Goal: Task Accomplishment & Management: Manage account settings

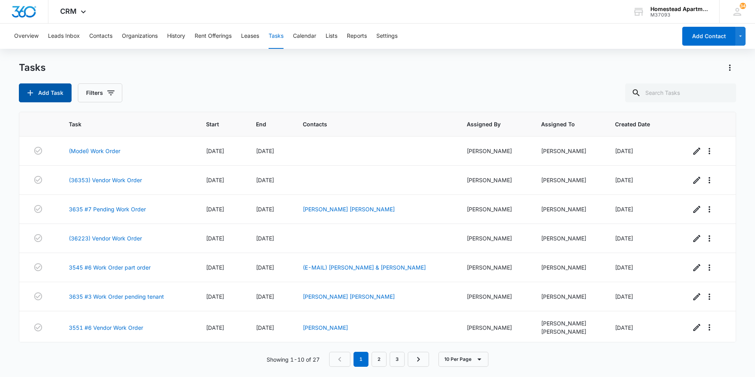
click at [55, 88] on button "Add Task" at bounding box center [45, 92] width 53 height 19
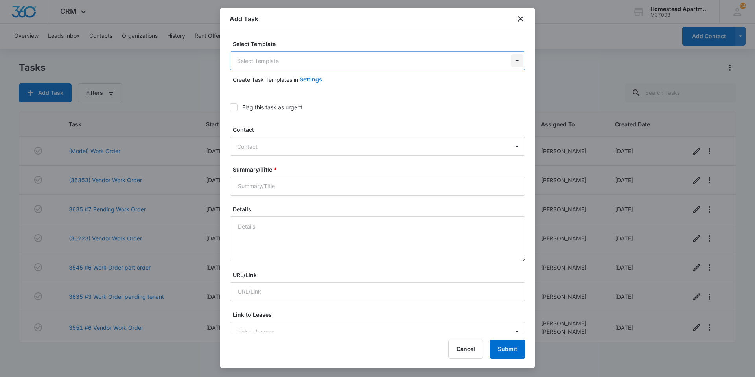
click at [511, 60] on body "CRM Apps Reputation Websites Forms CRM Email Social Content Ads Intelligence Fi…" at bounding box center [377, 188] width 755 height 377
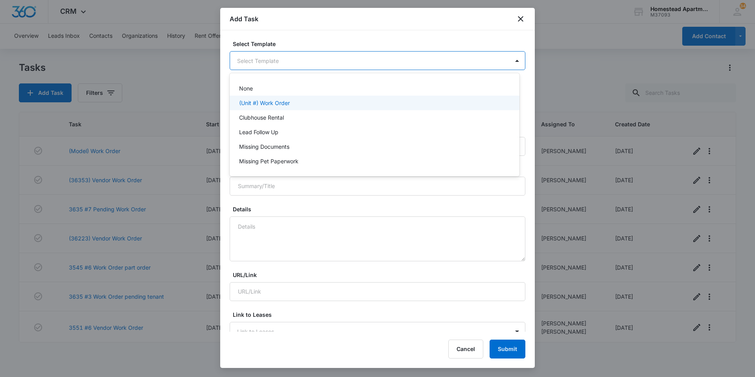
click at [268, 101] on p "(Unit #) Work Order" at bounding box center [264, 103] width 51 height 8
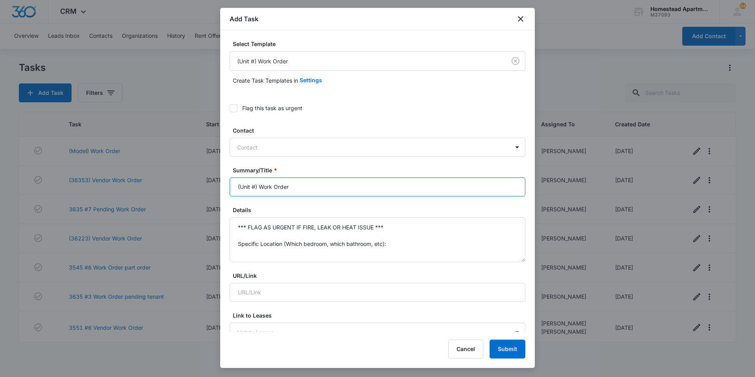
click at [255, 186] on input "(Unit #) Work Order" at bounding box center [378, 186] width 296 height 19
type input "(36337) Work Order"
click at [385, 226] on textarea "*** FLAG AS URGENT IF FIRE, LEAK OR HEAT ISSUE *** Specific Location (Which bed…" at bounding box center [378, 239] width 296 height 45
click at [391, 244] on textarea "Specific Location (Which bedroom, which bathroom, etc): Specific Details:" at bounding box center [378, 239] width 296 height 45
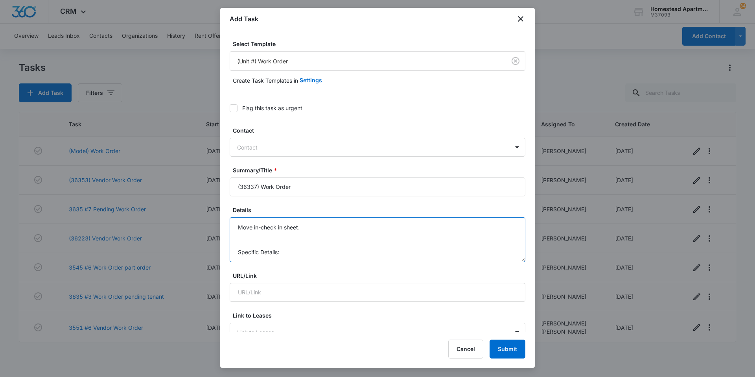
click at [276, 254] on textarea "Move in-check in sheet. Specific Details:" at bounding box center [378, 239] width 296 height 45
click at [283, 252] on textarea "Move in-check in sheet. Specific Details:" at bounding box center [378, 239] width 296 height 45
click at [314, 224] on textarea "Move in-check in sheet." at bounding box center [378, 239] width 296 height 45
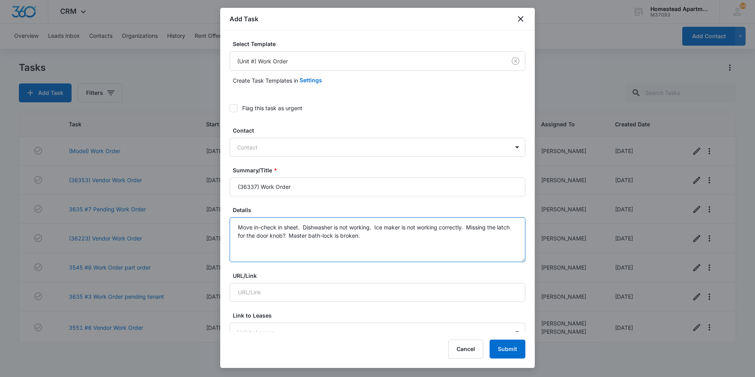
type textarea "Move in-check in sheet. Dishwasher is not working. Ice maker is not working cor…"
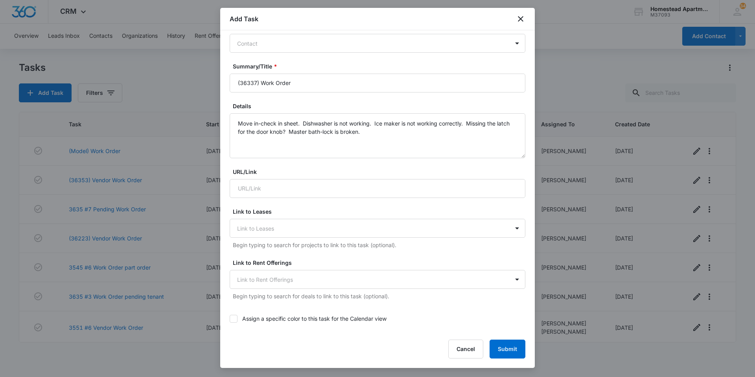
scroll to position [275, 0]
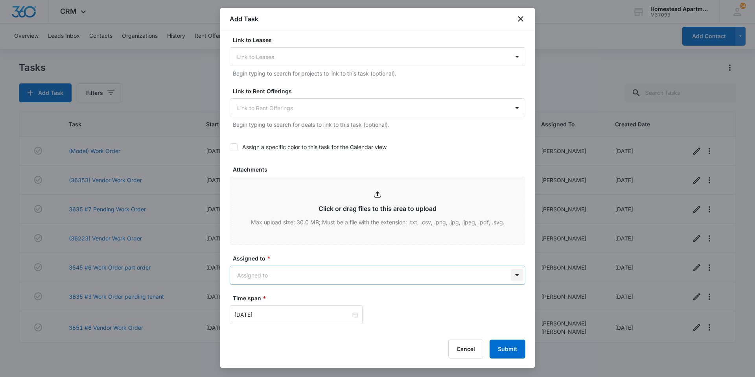
click at [514, 276] on body "CRM Apps Reputation Websites Forms CRM Email Social Content Ads Intelligence Fi…" at bounding box center [377, 188] width 755 height 377
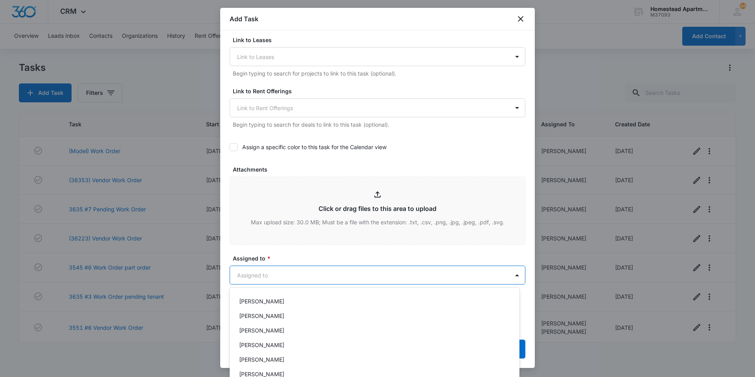
scroll to position [150, 0]
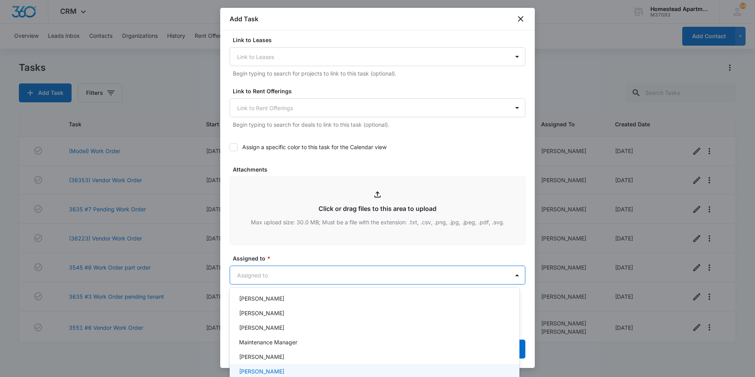
click at [284, 370] on div "[PERSON_NAME]" at bounding box center [373, 371] width 269 height 8
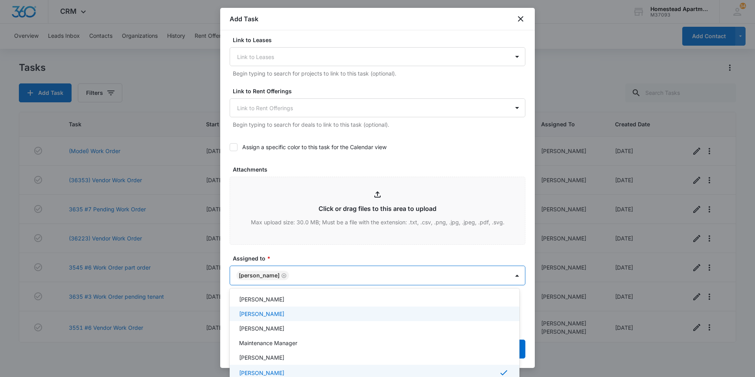
click at [316, 252] on div at bounding box center [377, 188] width 755 height 377
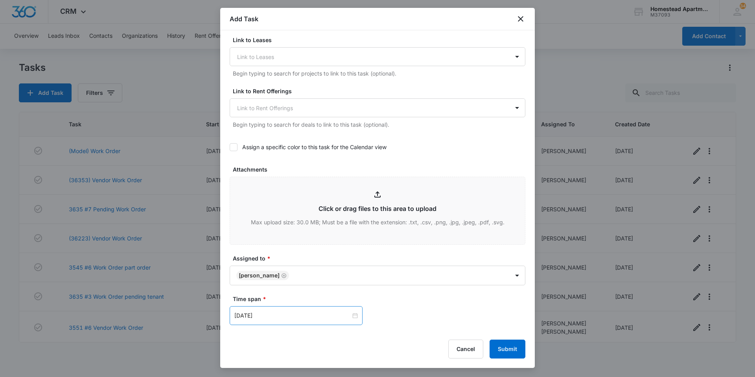
click at [351, 310] on div "[DATE]" at bounding box center [296, 315] width 133 height 19
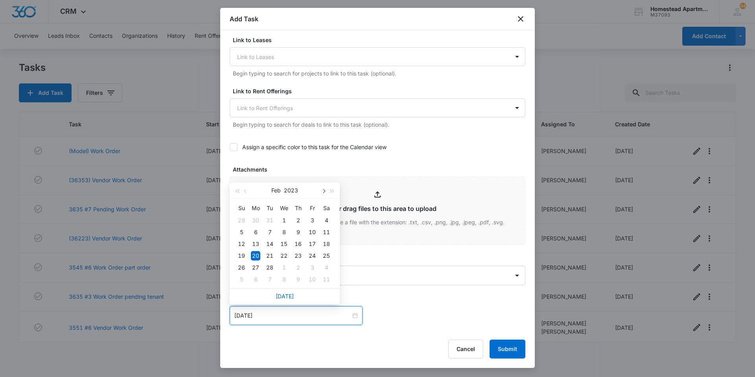
click at [325, 192] on button "button" at bounding box center [323, 190] width 9 height 16
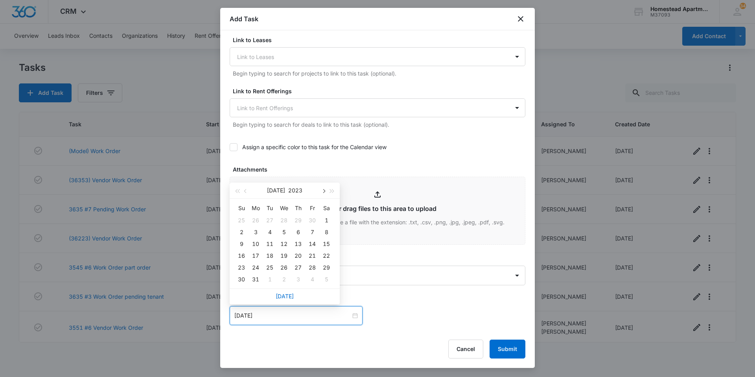
click at [325, 192] on button "button" at bounding box center [323, 190] width 9 height 16
click at [331, 189] on span "button" at bounding box center [332, 191] width 4 height 4
type input "[DATE]"
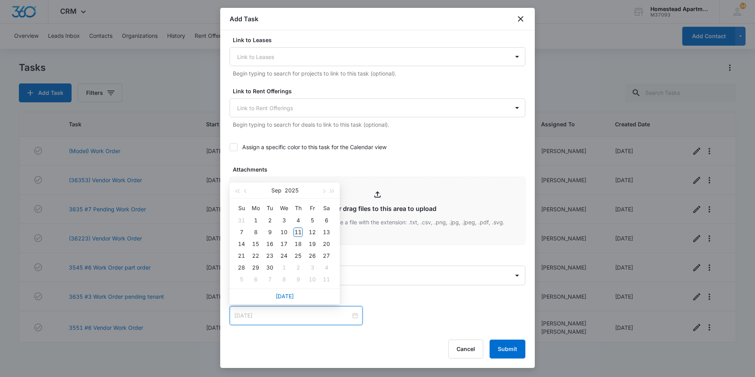
click at [296, 226] on td "11" at bounding box center [298, 232] width 14 height 12
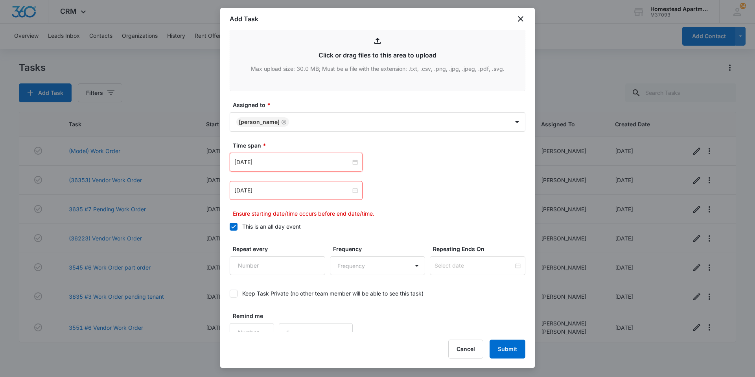
scroll to position [432, 0]
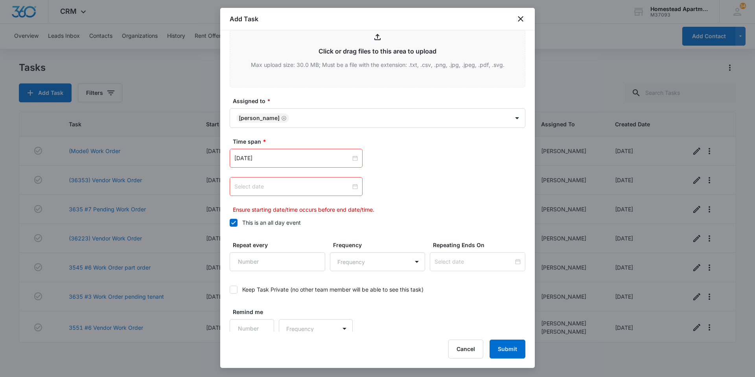
click at [355, 186] on div at bounding box center [295, 186] width 123 height 9
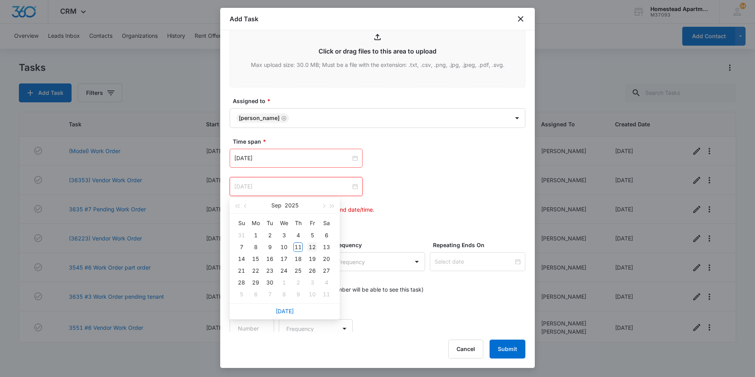
type input "[DATE]"
click at [315, 245] on div "12" at bounding box center [311, 246] width 9 height 9
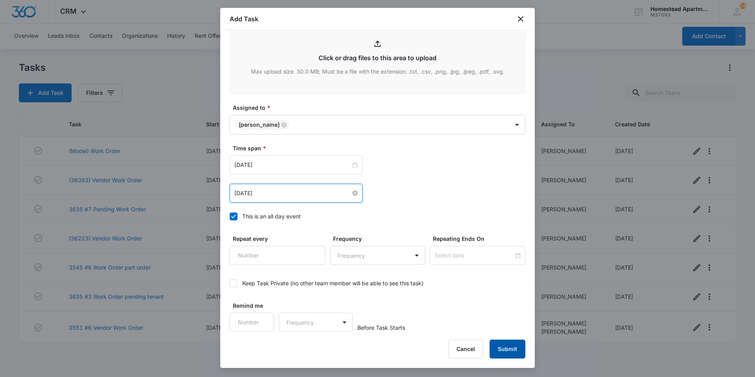
click at [505, 352] on button "Submit" at bounding box center [508, 348] width 36 height 19
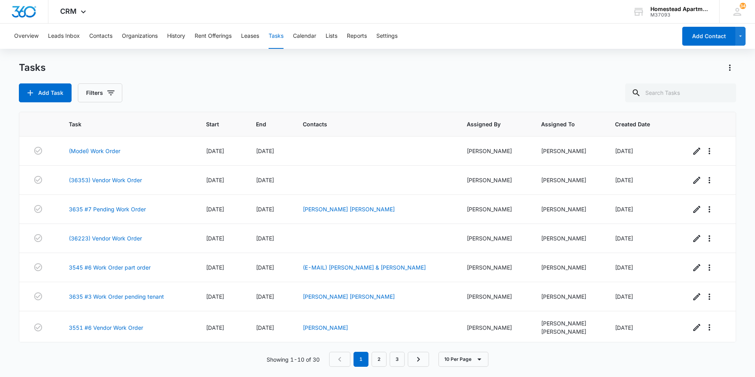
click at [530, 45] on div "Overview Leads Inbox Contacts Organizations History Rent Offerings Leases Tasks…" at bounding box center [342, 36] width 667 height 25
click at [99, 35] on button "Contacts" at bounding box center [100, 36] width 23 height 25
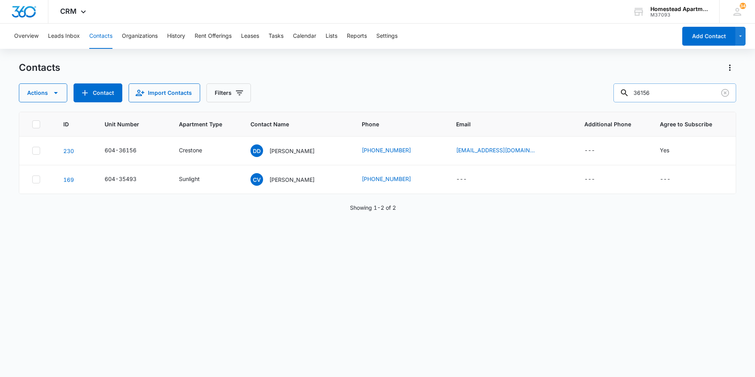
click at [660, 94] on input "36156" at bounding box center [674, 92] width 123 height 19
type input "38162"
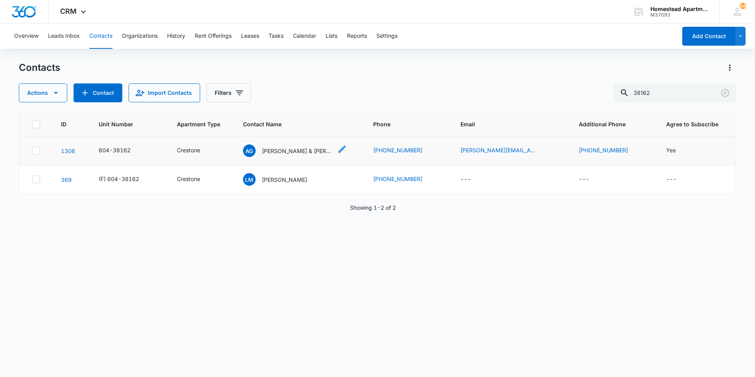
click at [285, 151] on p "[PERSON_NAME] & [PERSON_NAME]" at bounding box center [297, 151] width 71 height 8
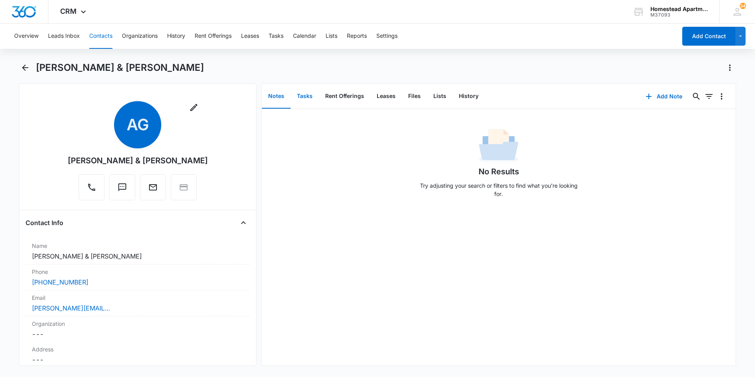
click at [308, 96] on button "Tasks" at bounding box center [305, 96] width 28 height 24
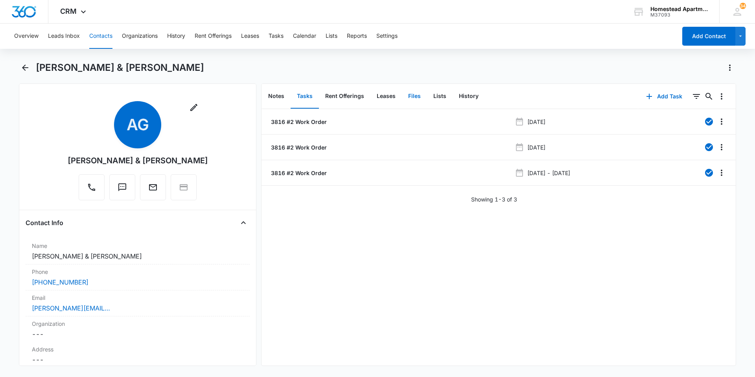
click at [412, 94] on button "Files" at bounding box center [414, 96] width 25 height 24
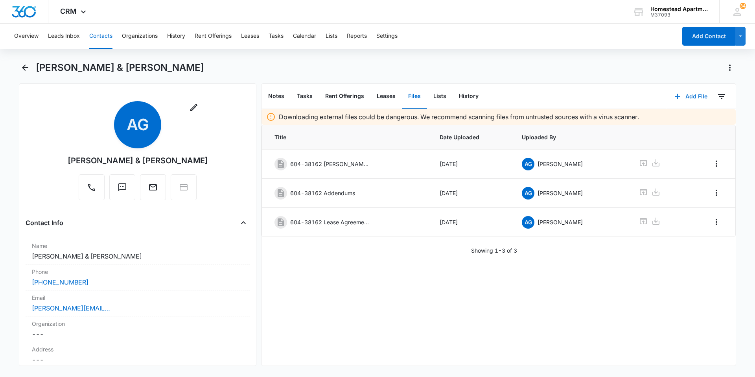
click at [686, 95] on button "Add File" at bounding box center [690, 96] width 49 height 19
click at [675, 120] on div "Upload Files" at bounding box center [679, 122] width 31 height 6
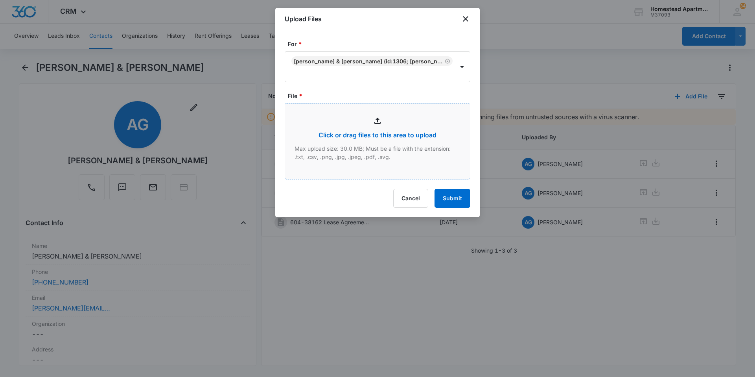
type input "C:\fakepath\3816 #4.pdf"
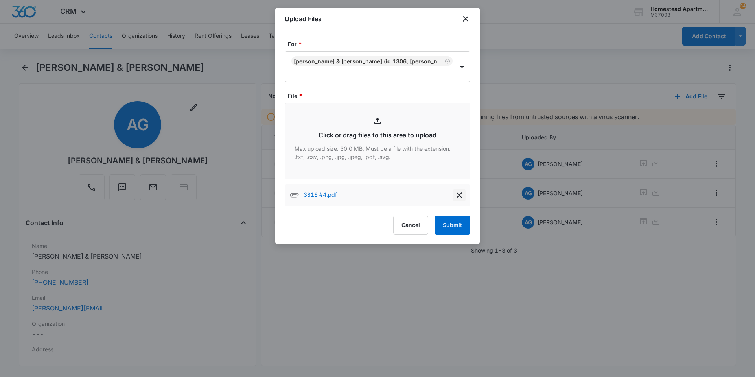
click at [455, 195] on icon "delete" at bounding box center [459, 194] width 9 height 9
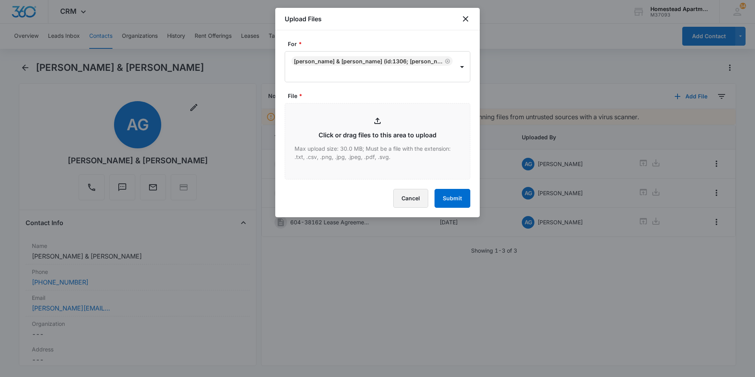
click at [406, 198] on button "Cancel" at bounding box center [410, 198] width 35 height 19
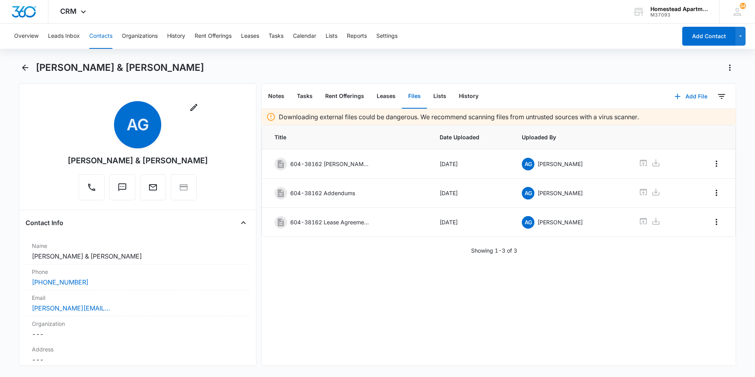
click at [681, 95] on button "Add File" at bounding box center [690, 96] width 49 height 19
click at [669, 120] on div "Upload Files" at bounding box center [679, 122] width 31 height 6
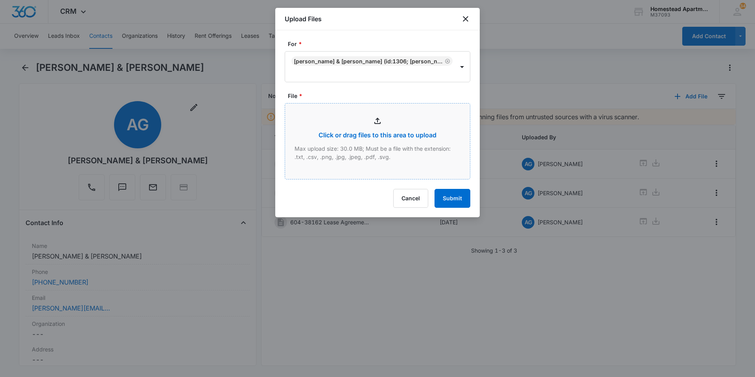
type input "C:\fakepath\3816 #2.pdf"
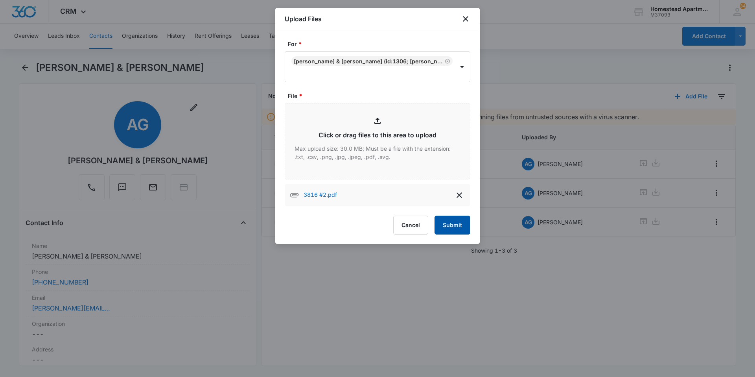
click at [449, 221] on button "Submit" at bounding box center [452, 224] width 36 height 19
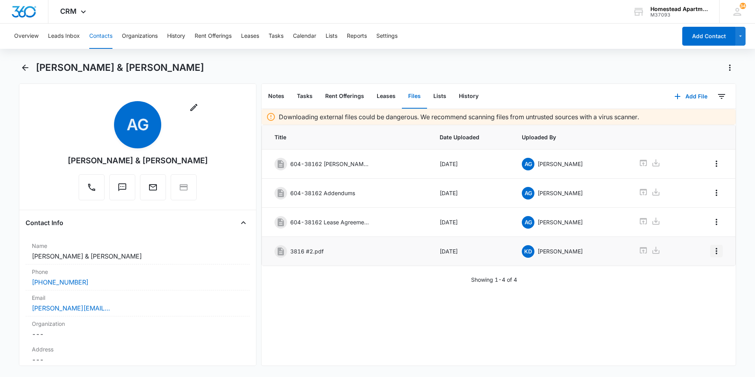
click at [712, 251] on icon "Overflow Menu" at bounding box center [716, 250] width 9 height 9
click at [690, 269] on button "Edit" at bounding box center [694, 273] width 45 height 12
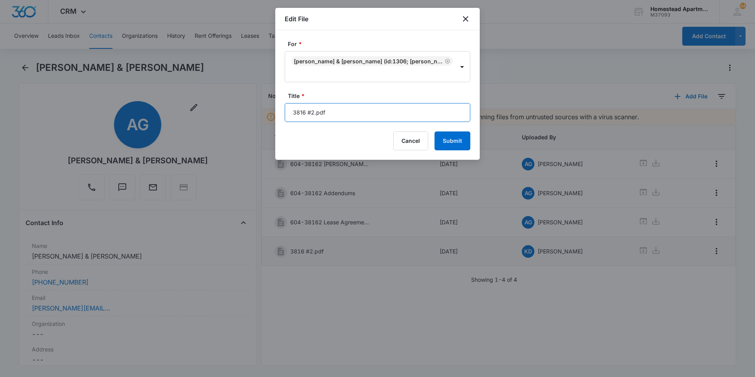
click at [328, 109] on input "3816 #2.pdf" at bounding box center [378, 112] width 186 height 19
type input "3"
type input "10/01/2025-10-31-2025"
click at [456, 138] on button "Submit" at bounding box center [452, 140] width 36 height 19
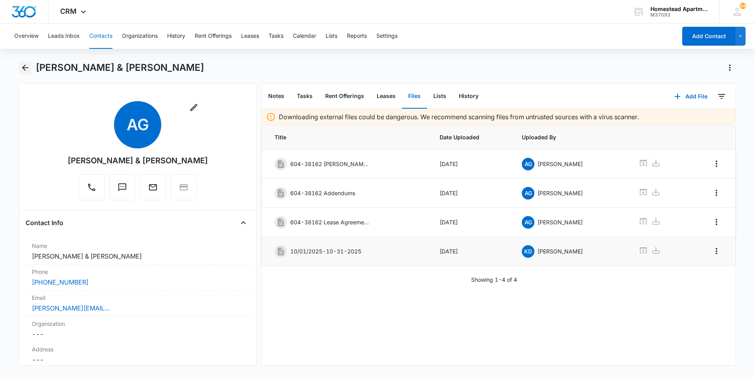
click at [21, 64] on icon "Back" at bounding box center [24, 67] width 9 height 9
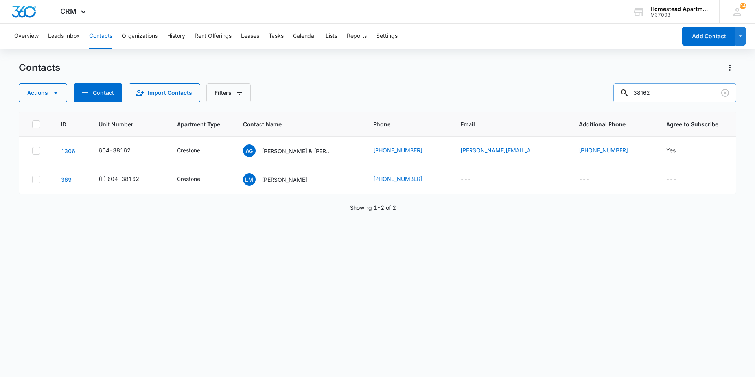
click at [660, 94] on input "38162" at bounding box center [674, 92] width 123 height 19
type input "38084"
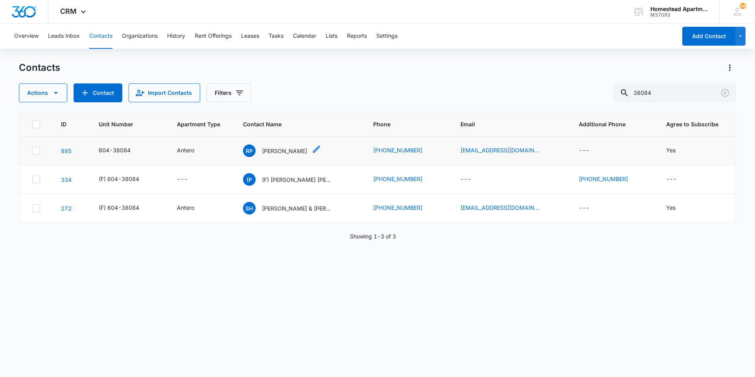
click at [285, 149] on p "[PERSON_NAME]" at bounding box center [284, 151] width 45 height 8
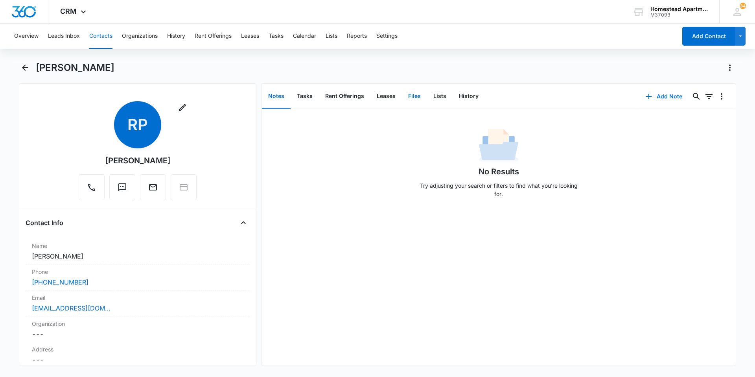
click at [412, 96] on button "Files" at bounding box center [414, 96] width 25 height 24
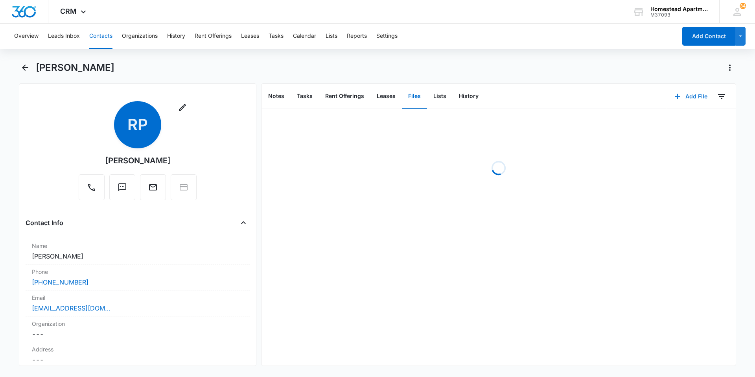
click at [680, 94] on button "Add File" at bounding box center [690, 96] width 49 height 19
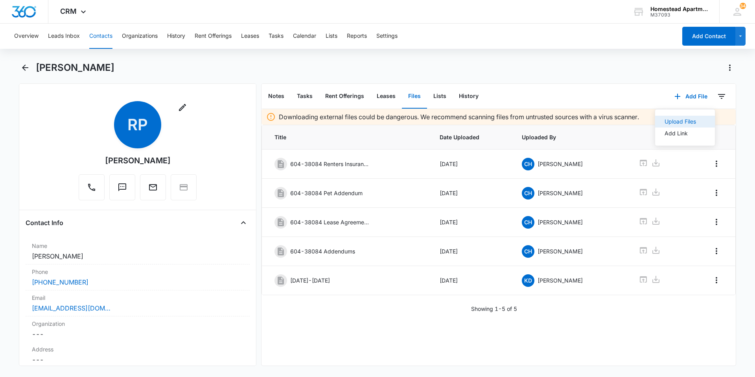
click at [674, 119] on div "Upload Files" at bounding box center [679, 122] width 31 height 6
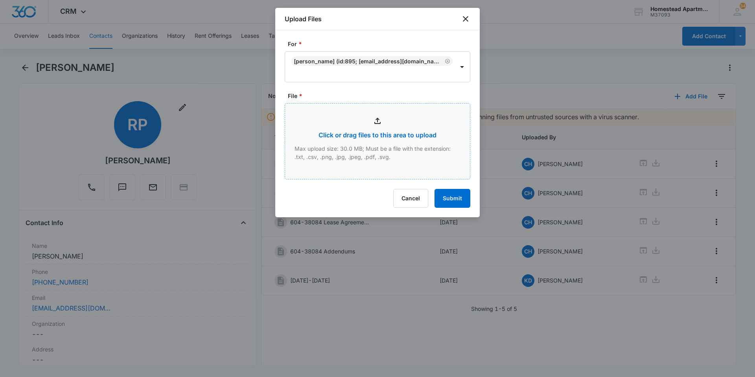
type input "C:\fakepath\3808 #4.pdf"
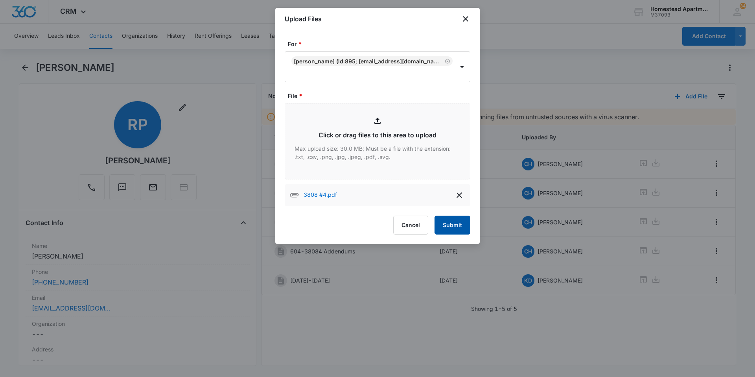
click at [451, 224] on button "Submit" at bounding box center [452, 224] width 36 height 19
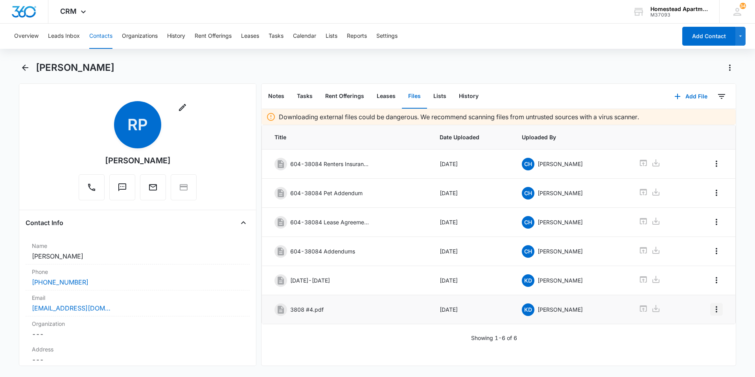
click at [712, 309] on icon "Overflow Menu" at bounding box center [716, 308] width 9 height 9
click at [684, 331] on div "Edit" at bounding box center [689, 331] width 17 height 6
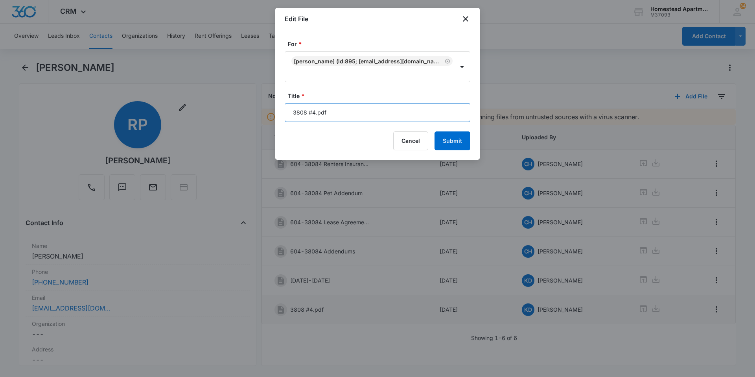
click at [339, 115] on input "3808 #4.pdf" at bounding box center [378, 112] width 186 height 19
type input "3"
type input "[DATE]-[DATE]"
click at [415, 137] on button "Cancel" at bounding box center [410, 140] width 35 height 19
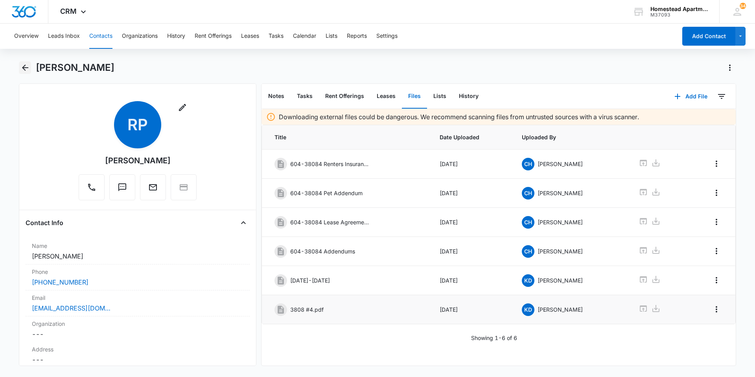
click at [26, 65] on icon "Back" at bounding box center [24, 67] width 9 height 9
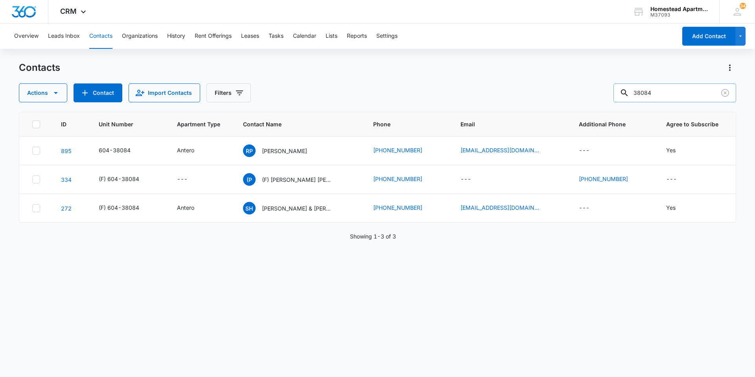
click at [660, 93] on input "38084" at bounding box center [674, 92] width 123 height 19
type input "38085"
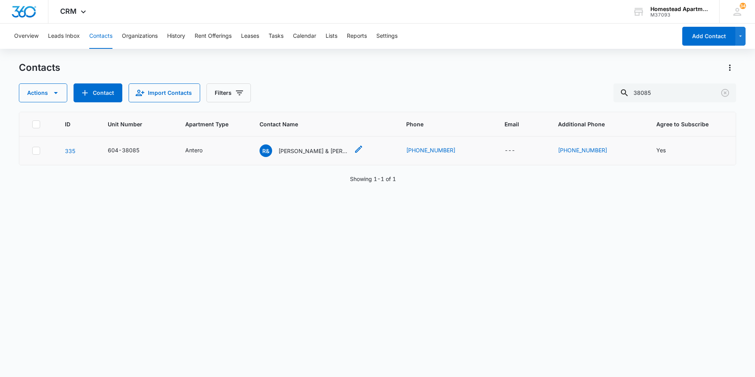
click at [333, 150] on p "[PERSON_NAME] & [PERSON_NAME]" at bounding box center [313, 151] width 71 height 8
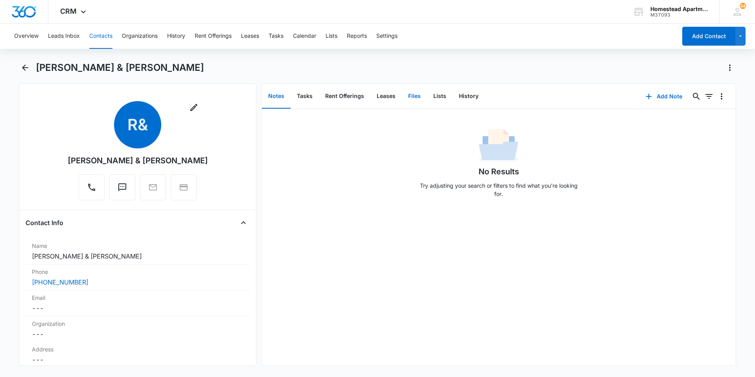
click at [415, 92] on button "Files" at bounding box center [414, 96] width 25 height 24
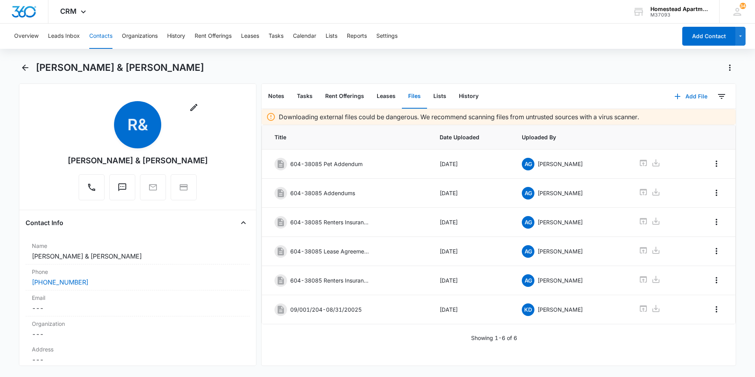
click at [686, 94] on button "Add File" at bounding box center [690, 96] width 49 height 19
click at [679, 119] on div "Upload Files" at bounding box center [679, 122] width 31 height 6
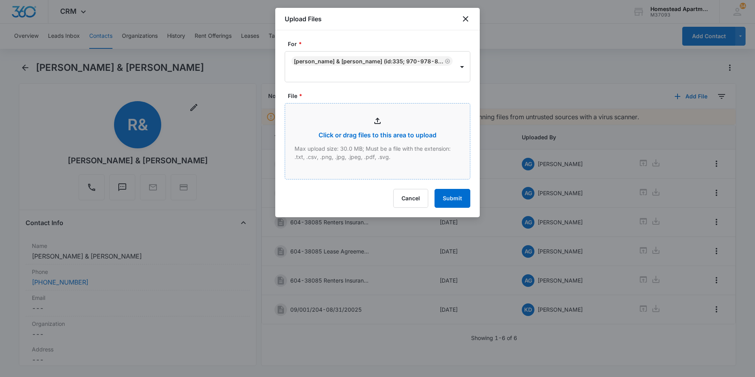
type input "C:\fakepath\3808 #5.pdf"
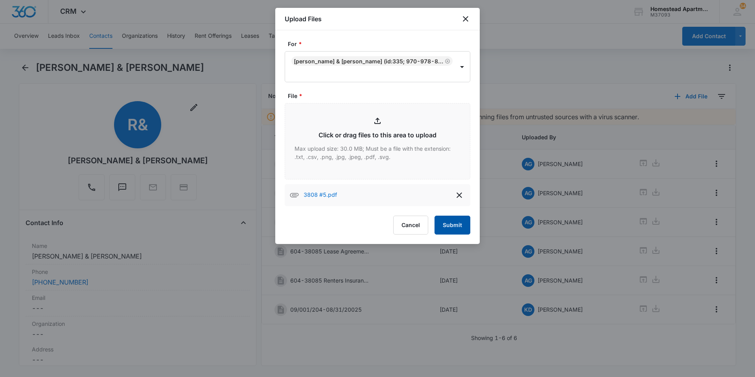
click at [458, 215] on button "Submit" at bounding box center [452, 224] width 36 height 19
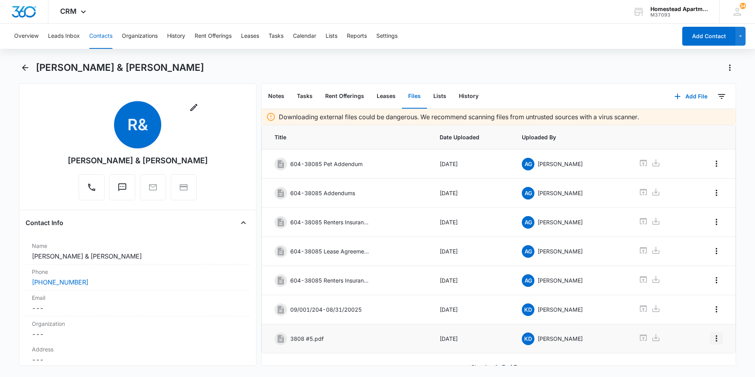
click at [716, 340] on icon "Overflow Menu" at bounding box center [717, 338] width 2 height 6
click at [694, 306] on div "Edit" at bounding box center [689, 305] width 17 height 6
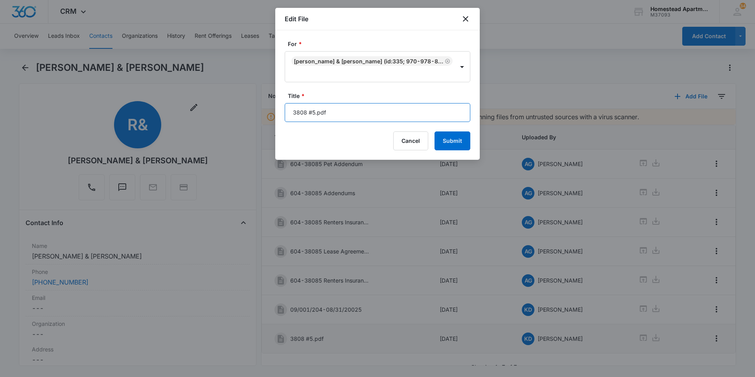
click at [332, 103] on input "3808 #5.pdf" at bounding box center [378, 112] width 186 height 19
type input "3"
type input "[DATE]-[DATE]"
click at [456, 131] on button "Submit" at bounding box center [452, 140] width 36 height 19
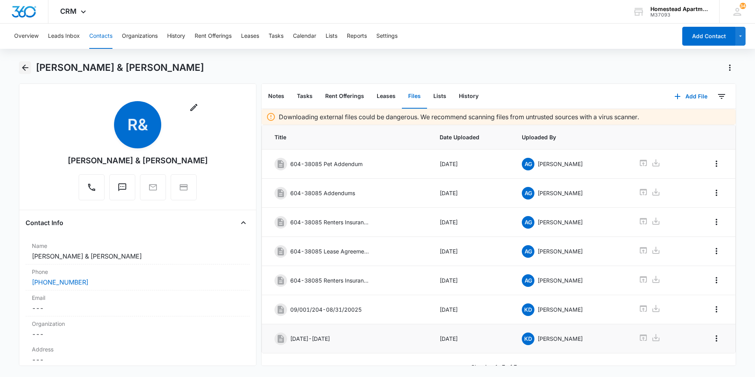
click at [23, 64] on icon "Back" at bounding box center [24, 67] width 9 height 9
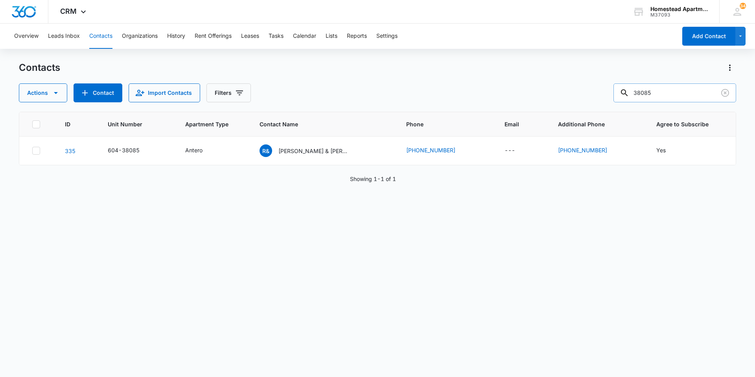
click at [674, 92] on input "38085" at bounding box center [674, 92] width 123 height 19
type input "38164"
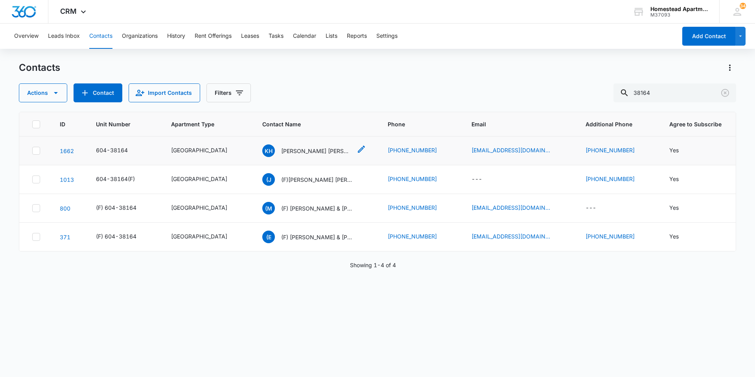
click at [301, 150] on p "[PERSON_NAME] [PERSON_NAME]([PERSON_NAME]) & Summer Canon(Jinax Rosethorne)" at bounding box center [316, 151] width 71 height 8
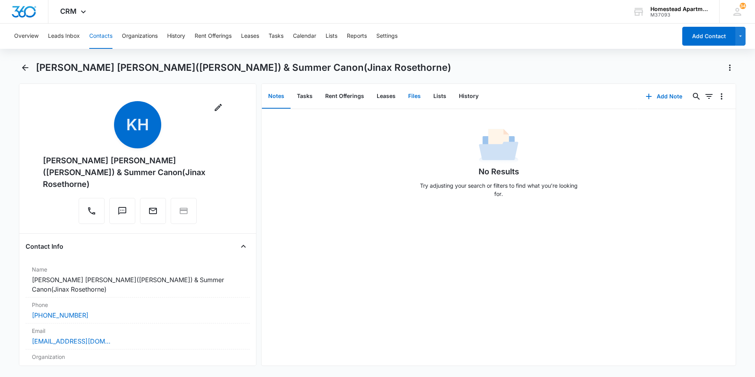
click at [412, 92] on button "Files" at bounding box center [414, 96] width 25 height 24
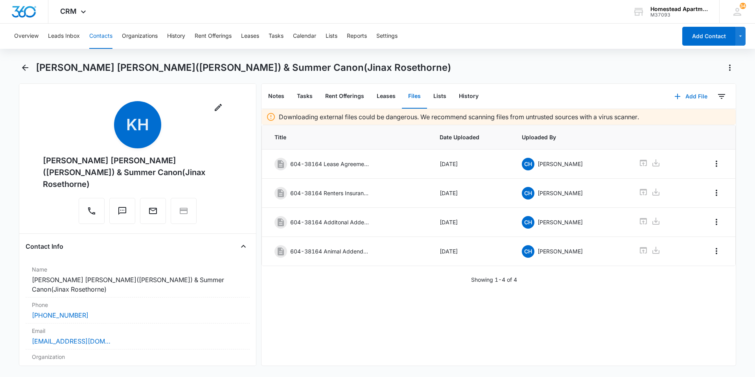
click at [691, 97] on button "Add File" at bounding box center [690, 96] width 49 height 19
click at [677, 119] on div "Upload Files" at bounding box center [679, 122] width 31 height 6
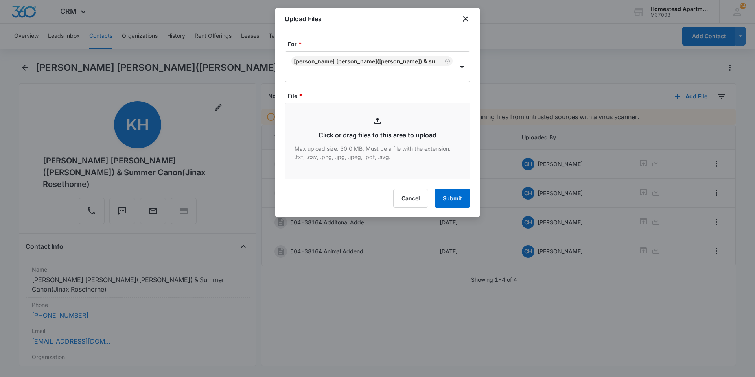
type input "C:\fakepath\3816 #4 (1).pdf"
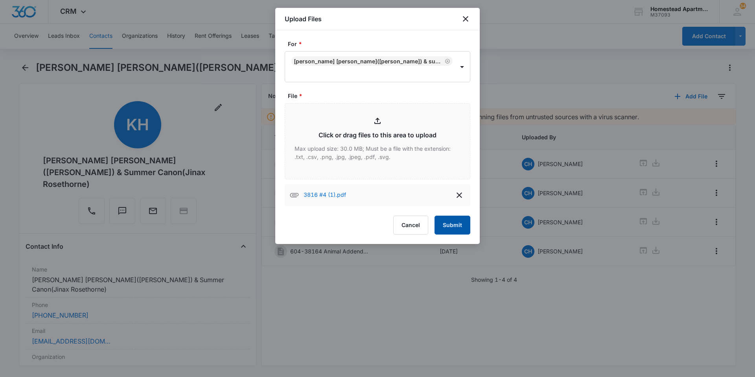
click at [462, 227] on button "Submit" at bounding box center [452, 224] width 36 height 19
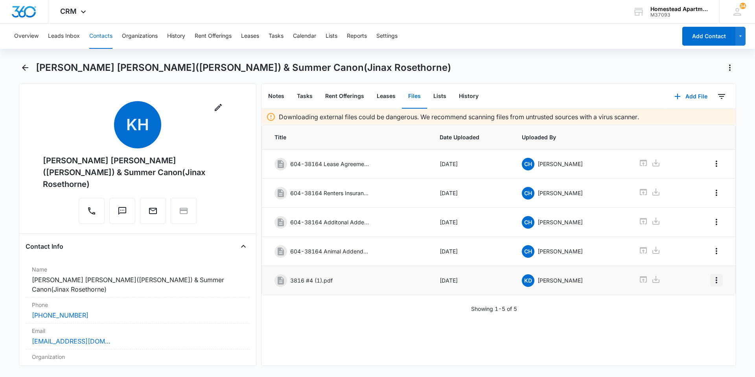
click at [712, 279] on icon "Overflow Menu" at bounding box center [716, 279] width 9 height 9
click at [680, 300] on button "Edit" at bounding box center [694, 302] width 45 height 12
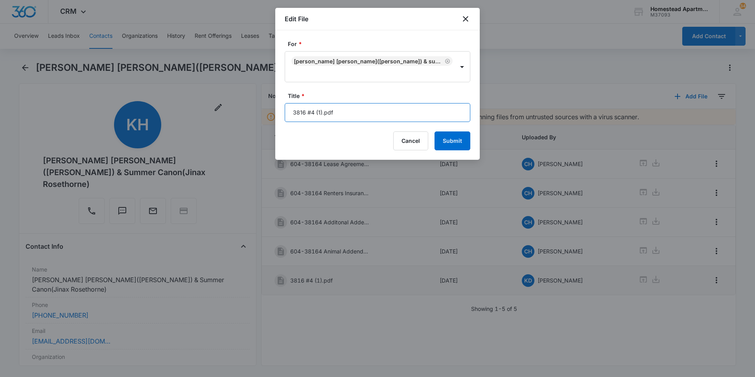
click at [334, 112] on input "3816 #4 (1).pdf" at bounding box center [378, 112] width 186 height 19
type input "3"
click at [434, 131] on button "Submit" at bounding box center [452, 140] width 36 height 19
type input "11/01/2025-04/0"
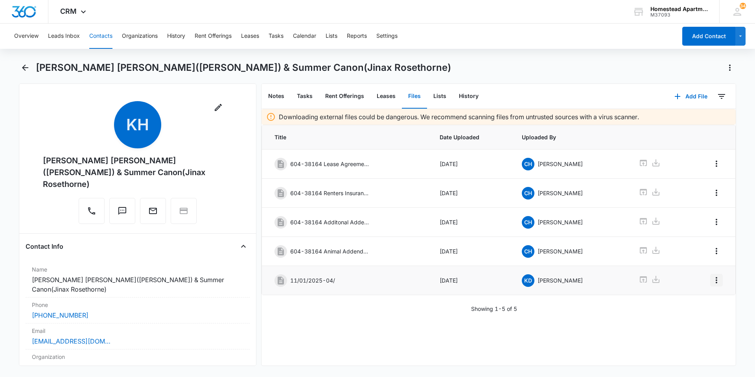
click at [716, 283] on icon "Overflow Menu" at bounding box center [717, 280] width 2 height 6
click at [686, 301] on div "Edit" at bounding box center [689, 302] width 17 height 6
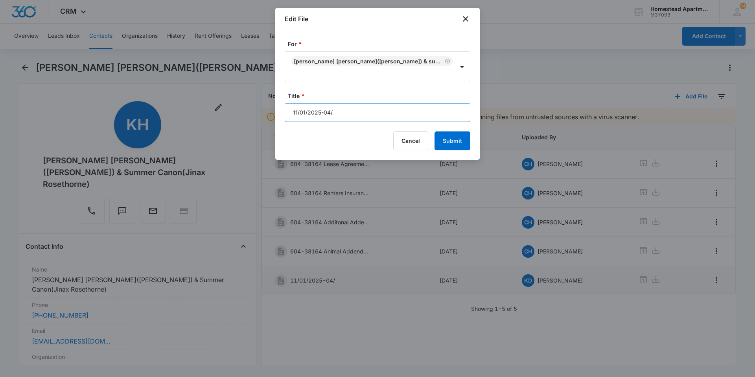
click at [344, 116] on input "11/01/2025-04/" at bounding box center [378, 112] width 186 height 19
type input "[DATE]-[DATE]"
click at [447, 138] on button "Submit" at bounding box center [452, 140] width 36 height 19
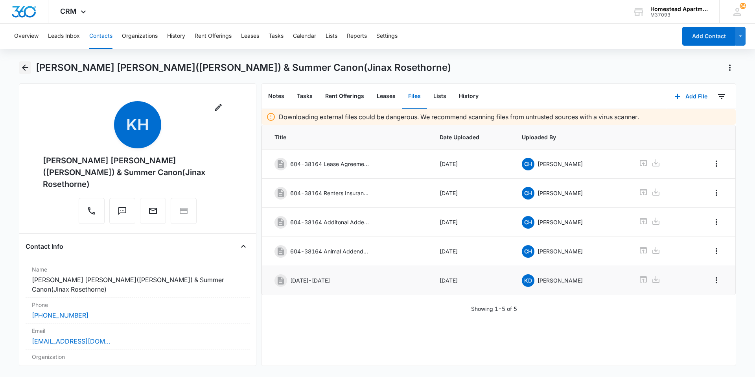
click at [31, 67] on button "Back" at bounding box center [25, 67] width 12 height 13
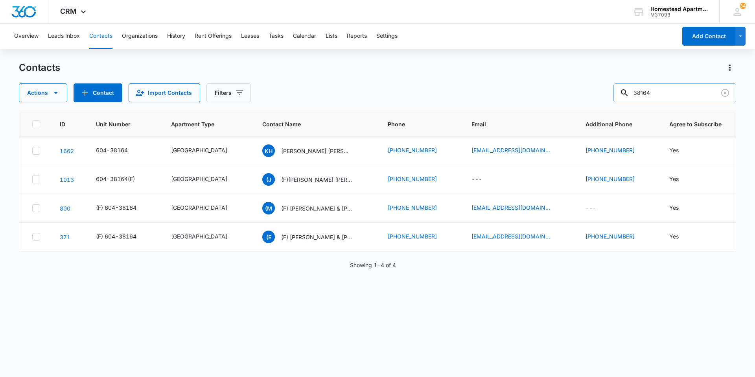
click at [669, 91] on input "38164" at bounding box center [674, 92] width 123 height 19
type input "38251"
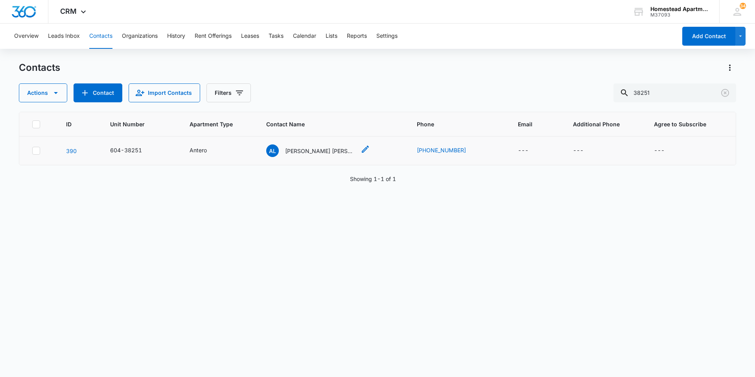
click at [326, 145] on div "AL [PERSON_NAME] [PERSON_NAME]" at bounding box center [311, 150] width 90 height 13
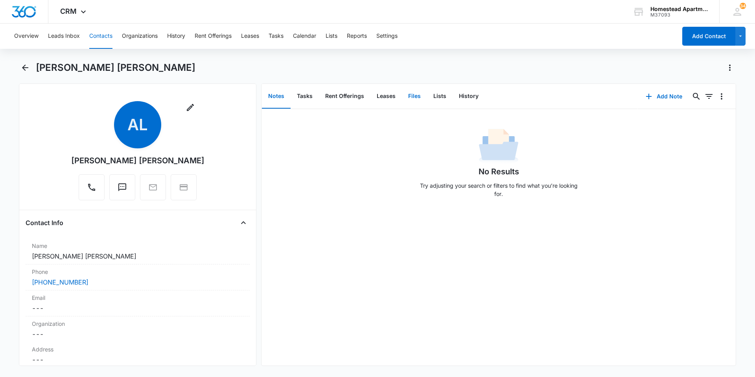
click at [412, 88] on button "Files" at bounding box center [414, 96] width 25 height 24
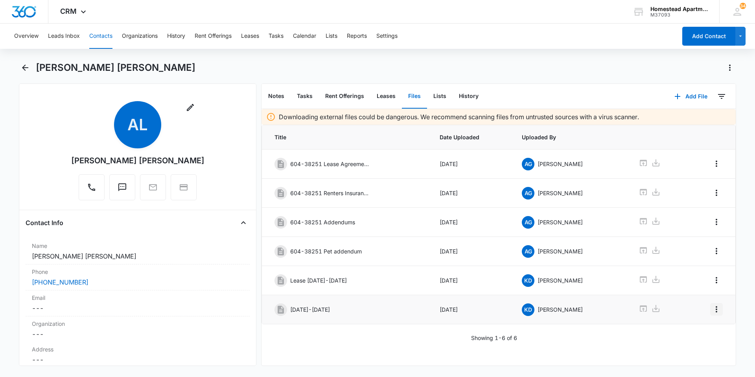
click at [712, 311] on icon "Overflow Menu" at bounding box center [716, 308] width 9 height 9
click at [692, 327] on button "Edit" at bounding box center [694, 331] width 45 height 12
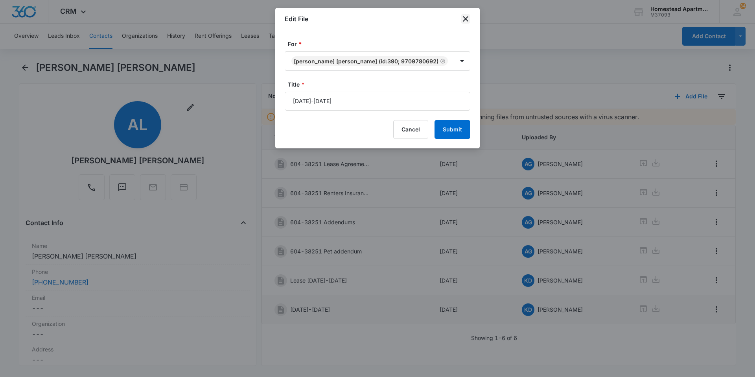
click at [467, 19] on icon "close" at bounding box center [465, 18] width 9 height 9
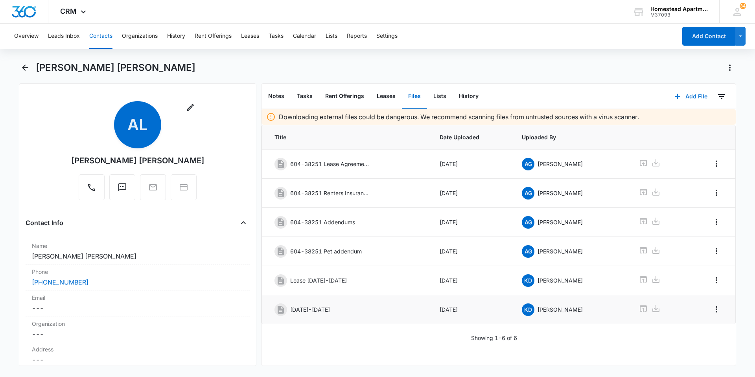
click at [693, 95] on button "Add File" at bounding box center [690, 96] width 49 height 19
click at [675, 121] on div "Upload Files" at bounding box center [679, 122] width 31 height 6
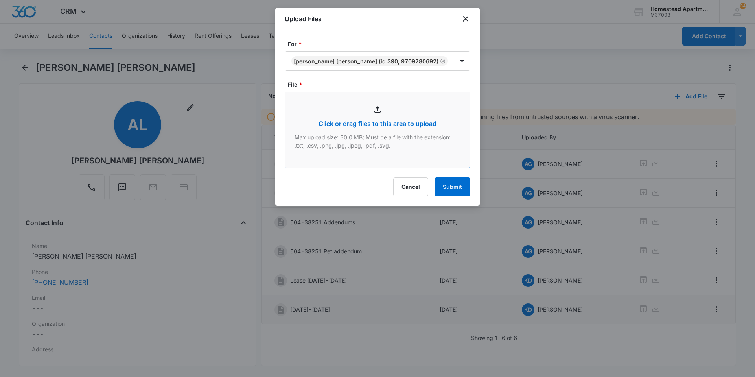
type input "C:\fakepath\3825 #1.pdf"
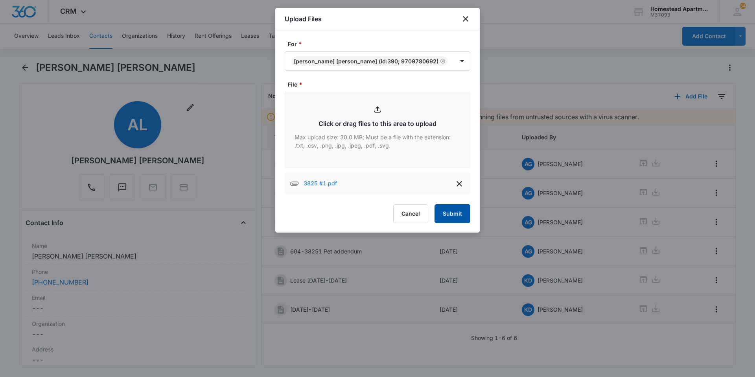
click at [455, 223] on button "Submit" at bounding box center [452, 213] width 36 height 19
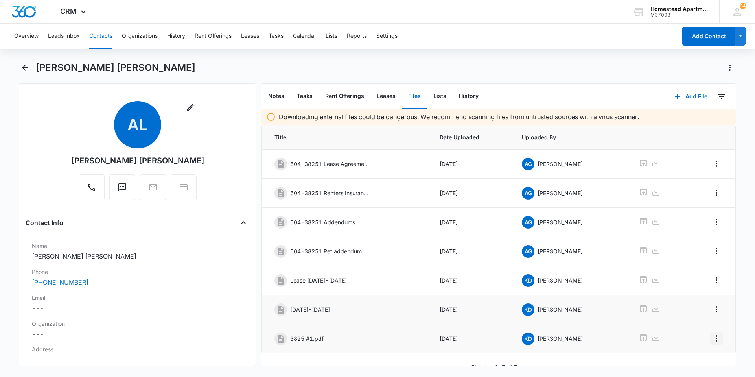
click at [716, 339] on icon "Overflow Menu" at bounding box center [717, 338] width 2 height 6
click at [689, 302] on div "Edit" at bounding box center [689, 305] width 17 height 6
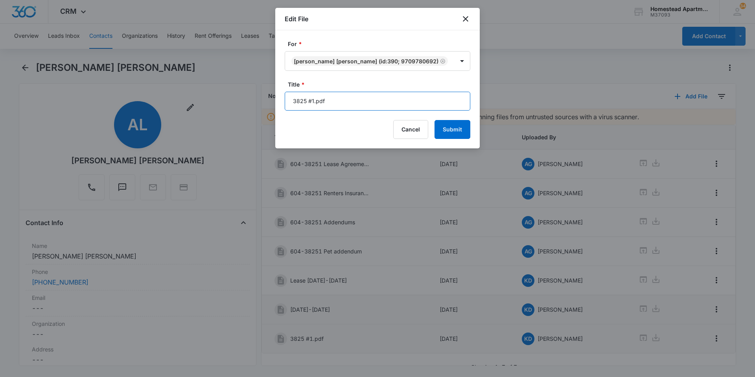
click at [325, 110] on input "3825 #1.pdf" at bounding box center [378, 101] width 186 height 19
type input "3"
type input "[DATE]-[DATE]"
click at [451, 139] on button "Submit" at bounding box center [452, 129] width 36 height 19
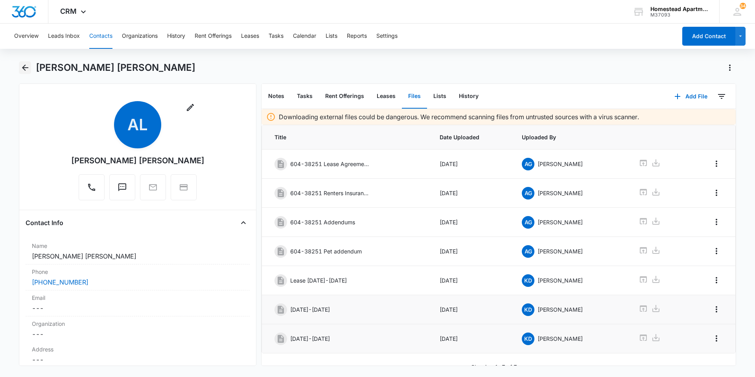
click at [20, 65] on icon "Back" at bounding box center [24, 67] width 9 height 9
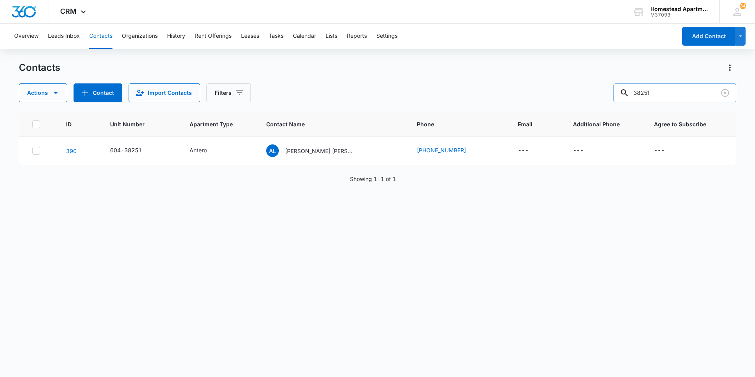
click at [664, 93] on input "38251" at bounding box center [674, 92] width 123 height 19
type input "3"
type input "36374"
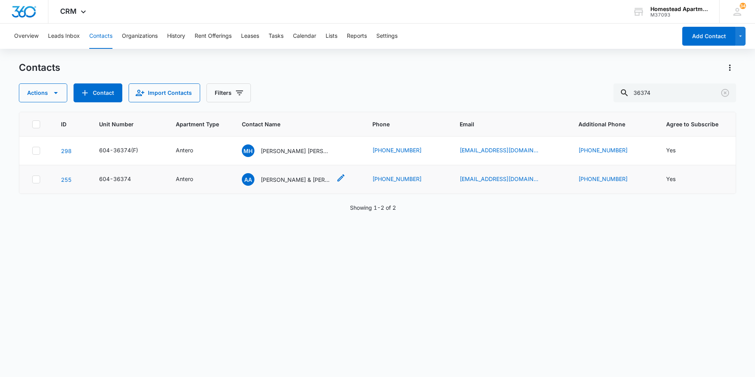
click at [309, 175] on p "[PERSON_NAME] & [PERSON_NAME]-Forget" at bounding box center [296, 179] width 71 height 8
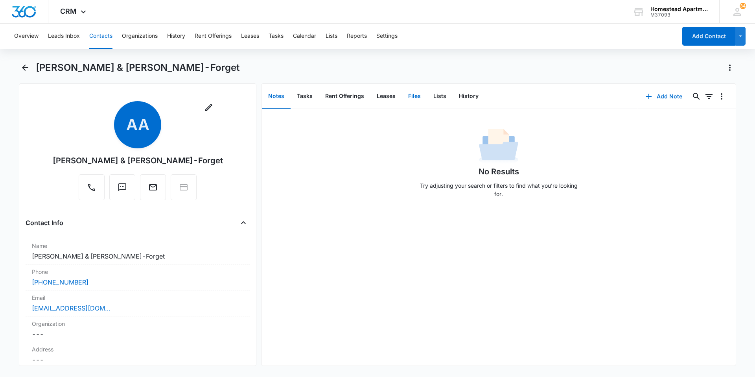
click at [416, 92] on button "Files" at bounding box center [414, 96] width 25 height 24
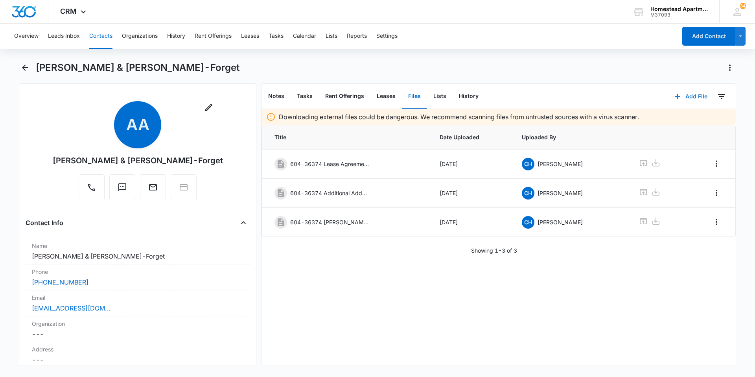
click at [695, 93] on button "Add File" at bounding box center [690, 96] width 49 height 19
click at [675, 119] on div "Upload Files" at bounding box center [679, 122] width 31 height 6
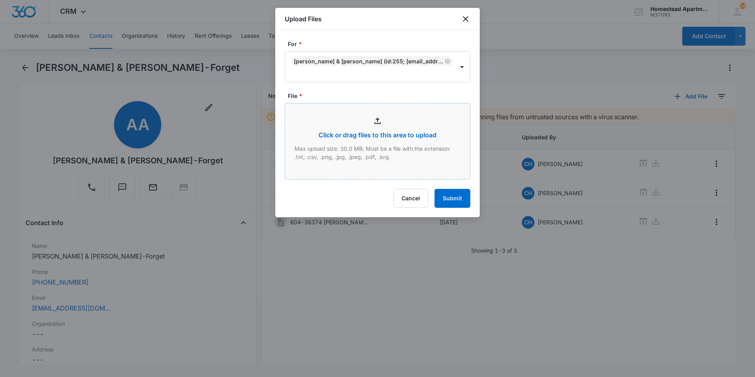
type input "C:\fakepath\3637 #4.pdf"
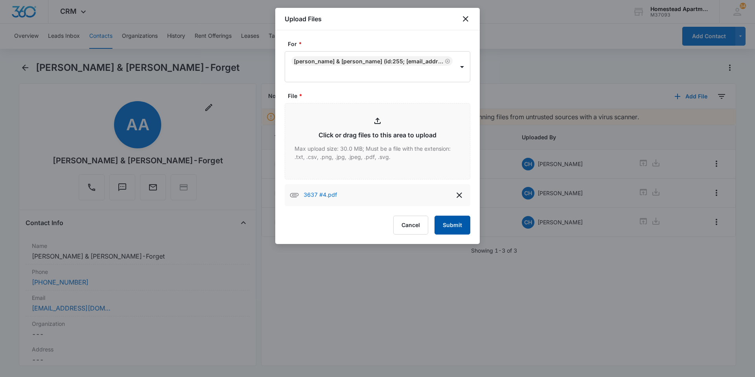
click at [456, 227] on button "Submit" at bounding box center [452, 224] width 36 height 19
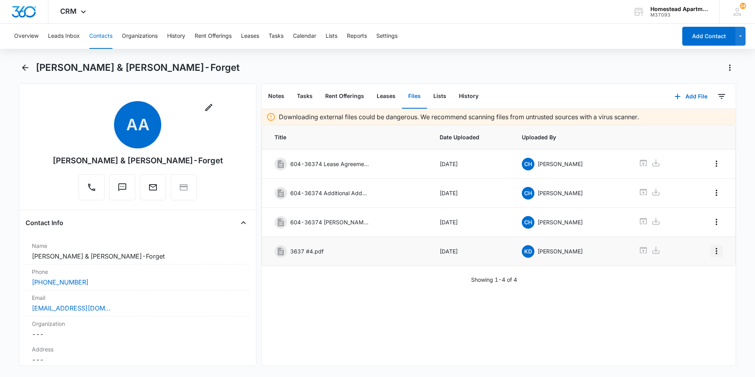
click at [712, 252] on icon "Overflow Menu" at bounding box center [716, 250] width 9 height 9
click at [680, 273] on button "Edit" at bounding box center [694, 273] width 45 height 12
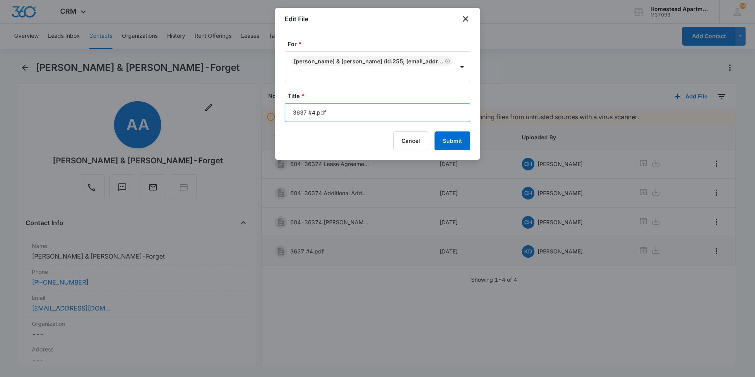
click at [327, 114] on input "3637 #4.pdf" at bounding box center [378, 112] width 186 height 19
type input "3"
click at [296, 114] on input "1/01/2025-10/31/205" at bounding box center [378, 112] width 186 height 19
type input "10/01/2025-10/31/205"
drag, startPoint x: 458, startPoint y: 142, endPoint x: 466, endPoint y: 138, distance: 7.9
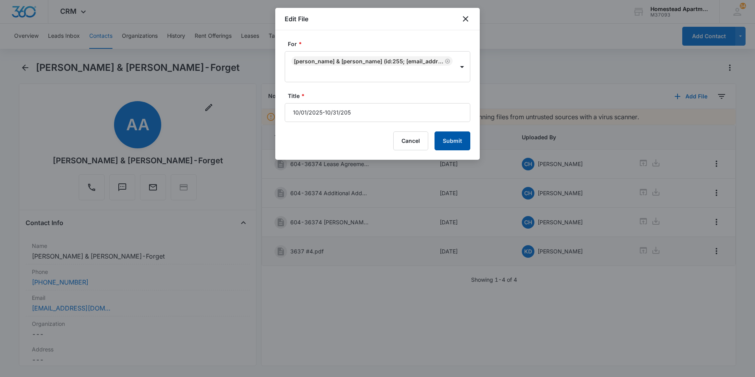
click at [466, 138] on button "Submit" at bounding box center [452, 140] width 36 height 19
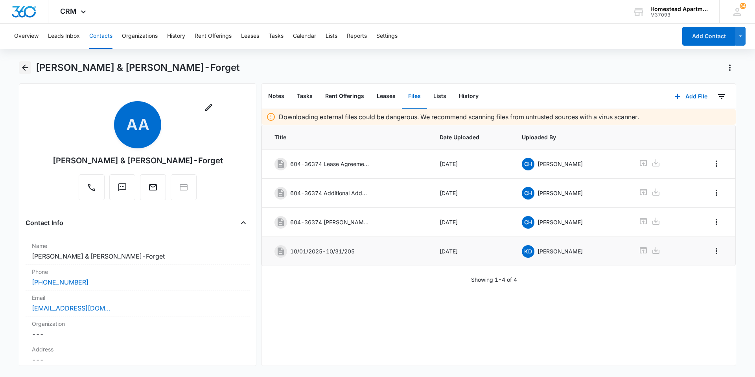
click at [22, 66] on icon "Back" at bounding box center [24, 67] width 9 height 9
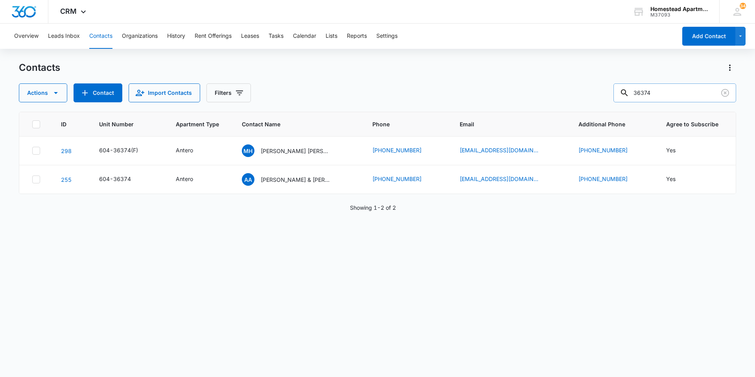
click at [666, 92] on input "36374" at bounding box center [674, 92] width 123 height 19
type input "36094"
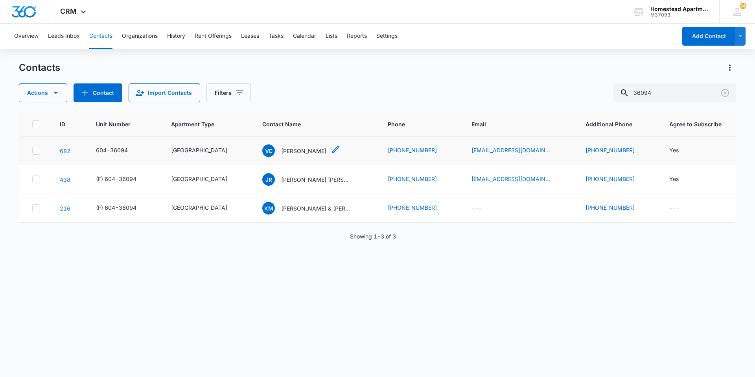
click at [287, 151] on p "[PERSON_NAME]" at bounding box center [303, 151] width 45 height 8
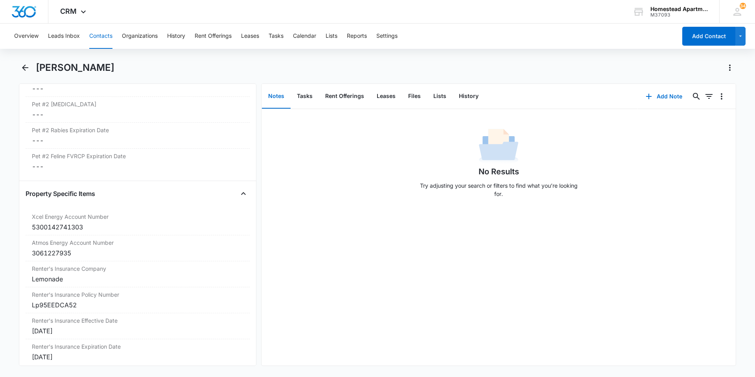
scroll to position [1455, 0]
click at [51, 330] on div "[DATE]" at bounding box center [138, 327] width 212 height 9
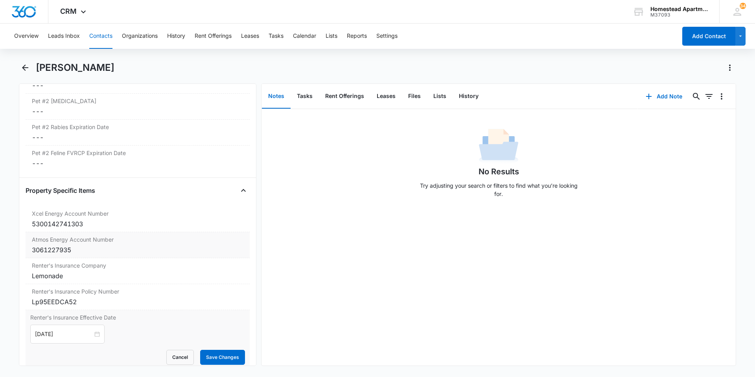
drag, startPoint x: 55, startPoint y: 328, endPoint x: 204, endPoint y: 265, distance: 162.0
click at [228, 258] on div "Atmos Energy Account Number Cancel Save Changes 3061227935" at bounding box center [138, 245] width 224 height 26
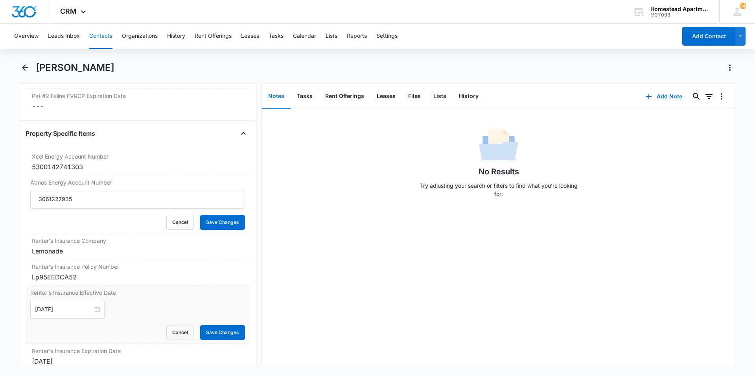
scroll to position [1651, 0]
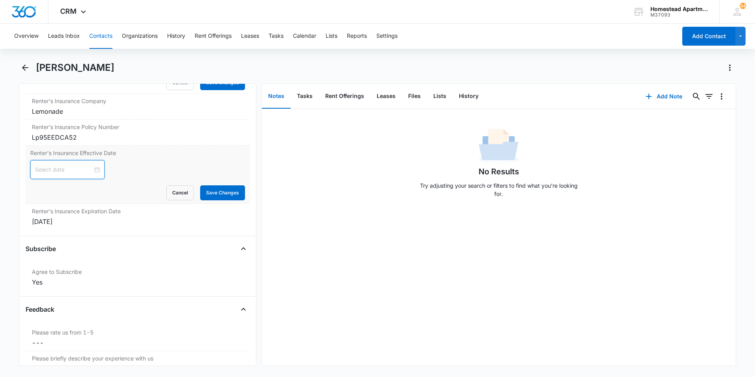
drag, startPoint x: 92, startPoint y: 169, endPoint x: 75, endPoint y: 173, distance: 17.3
click at [75, 173] on input at bounding box center [64, 169] width 58 height 9
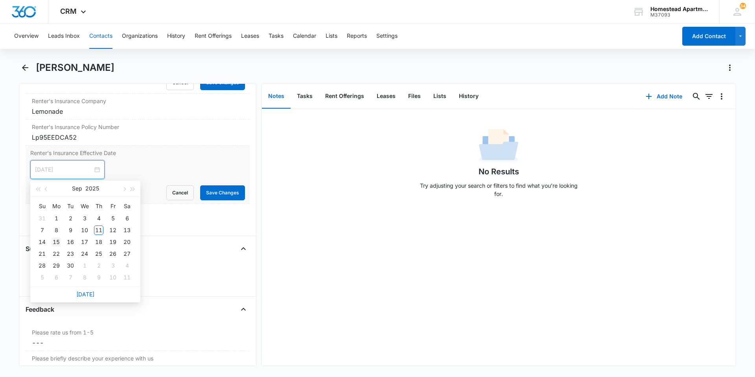
type input "[DATE]"
click at [55, 241] on div "15" at bounding box center [56, 241] width 9 height 9
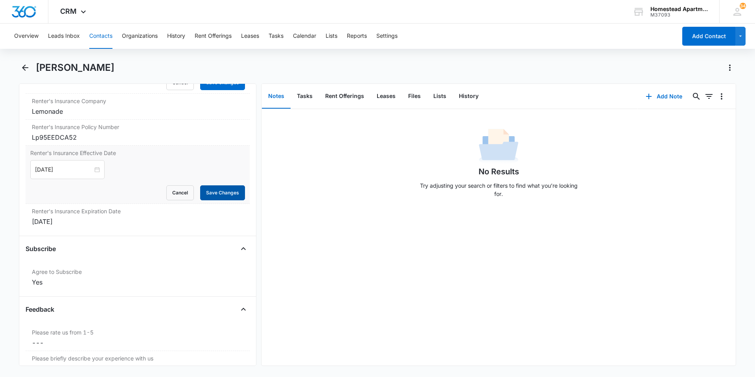
click at [218, 193] on button "Save Changes" at bounding box center [222, 192] width 45 height 15
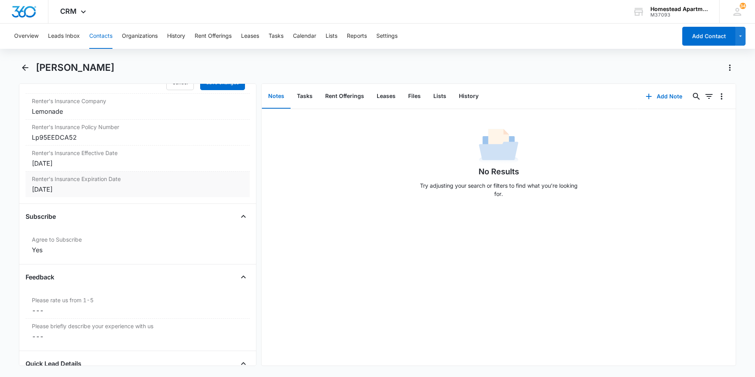
click at [57, 191] on div "[DATE]" at bounding box center [138, 188] width 212 height 9
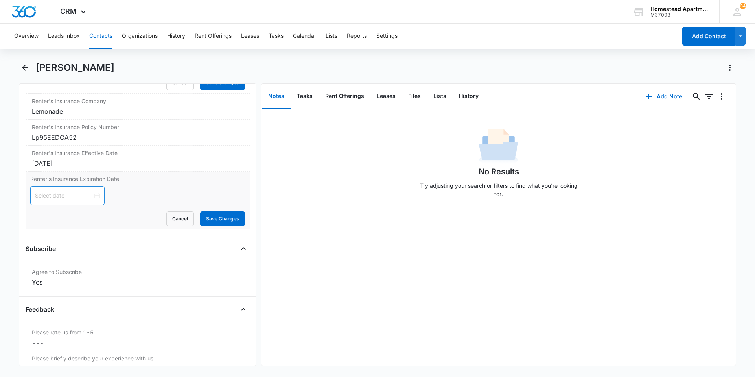
click at [94, 195] on div at bounding box center [67, 195] width 65 height 9
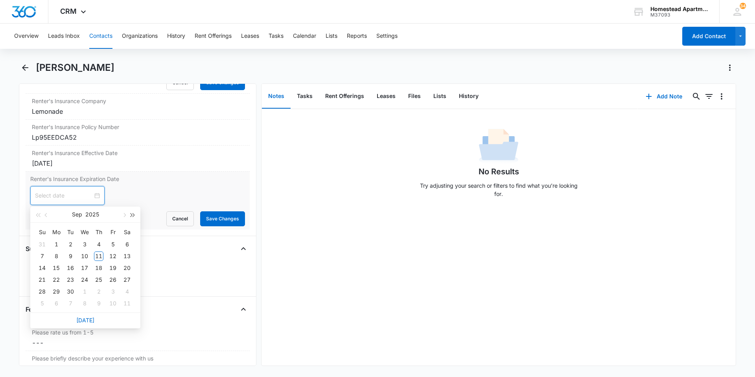
click at [135, 216] on button "button" at bounding box center [133, 214] width 9 height 16
type input "[DATE]"
click at [70, 265] on div "15" at bounding box center [70, 267] width 9 height 9
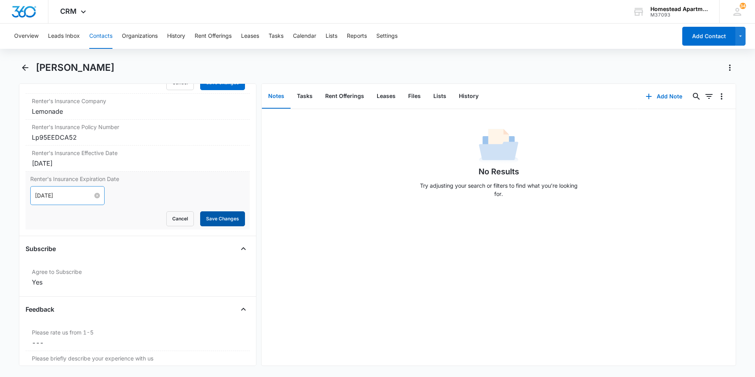
click at [212, 215] on button "Save Changes" at bounding box center [222, 218] width 45 height 15
